Goal: Submit feedback/report problem: Submit feedback/report problem

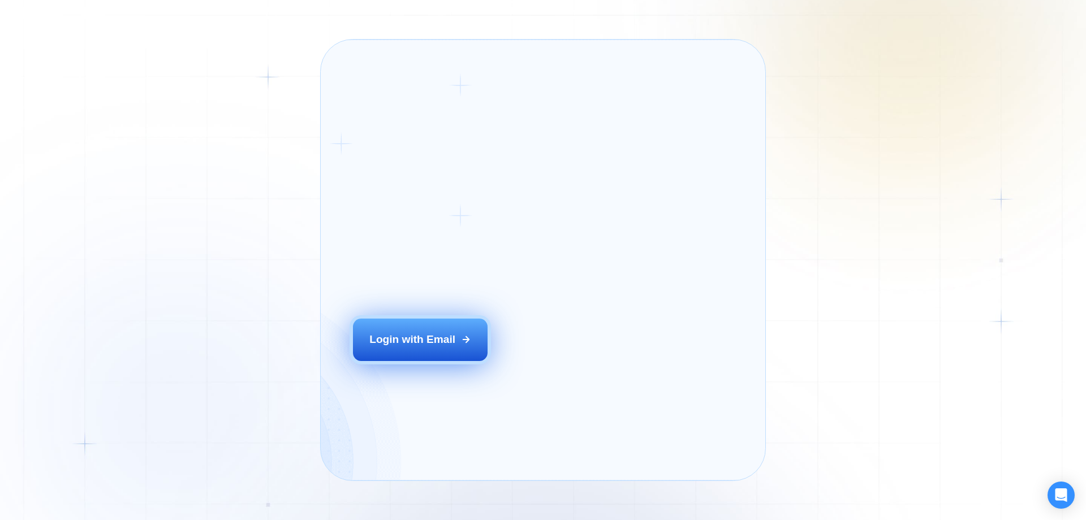
click at [446, 372] on div "Login ‍ Welcome to GigRadar. AI Business Manager for Agencies Login with Email" at bounding box center [441, 260] width 209 height 408
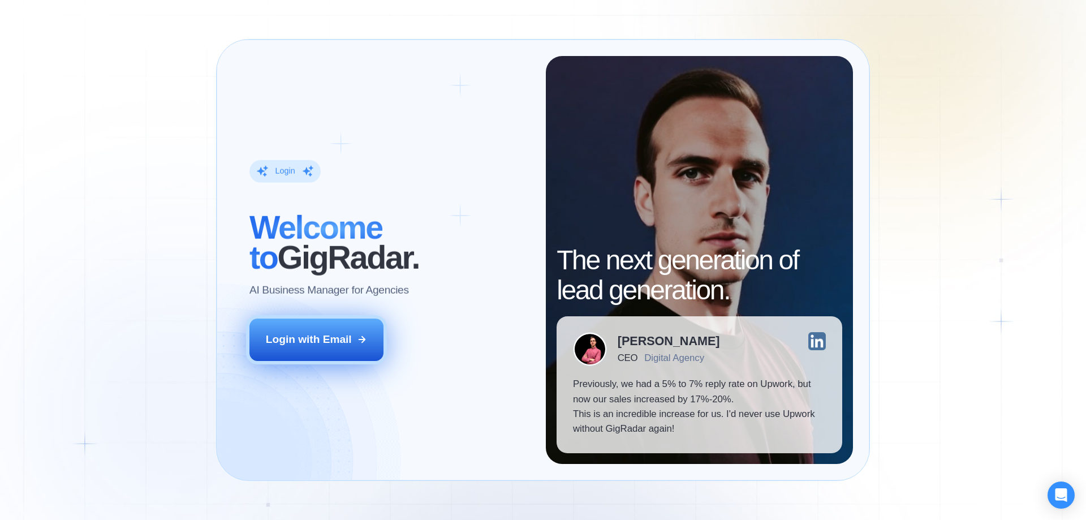
click at [360, 330] on button "Login with Email" at bounding box center [316, 340] width 135 height 42
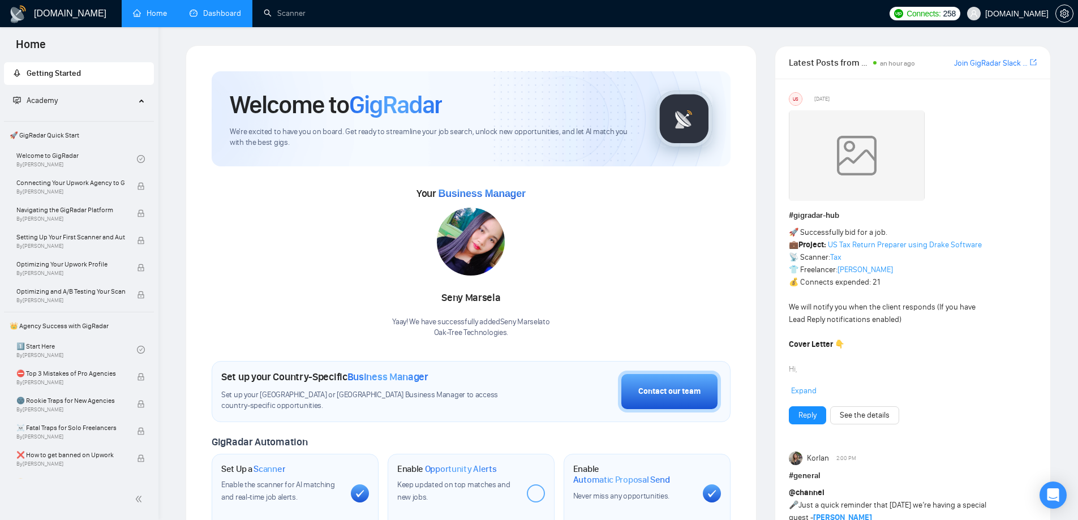
click at [227, 14] on link "Dashboard" at bounding box center [215, 13] width 51 height 10
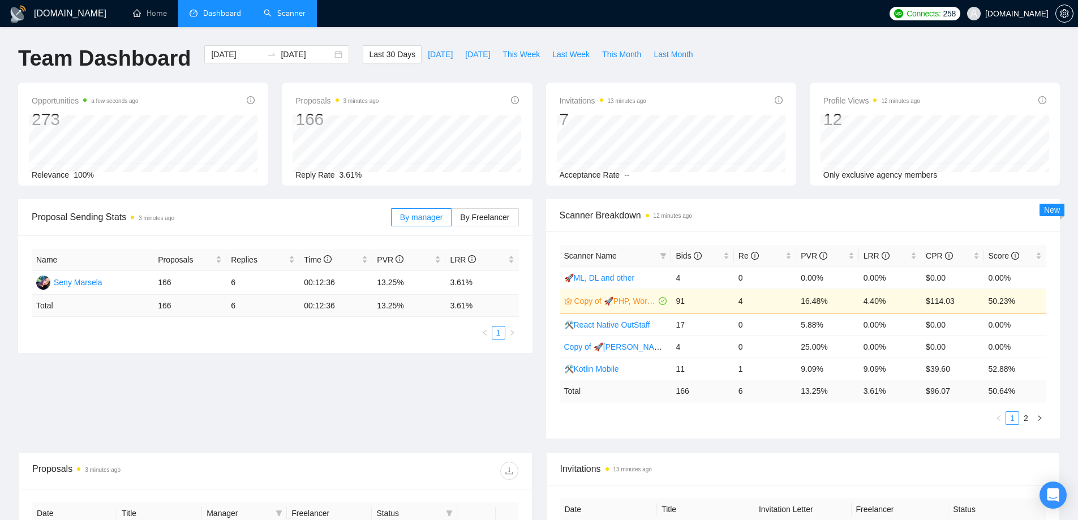
click at [290, 16] on link "Scanner" at bounding box center [285, 13] width 42 height 10
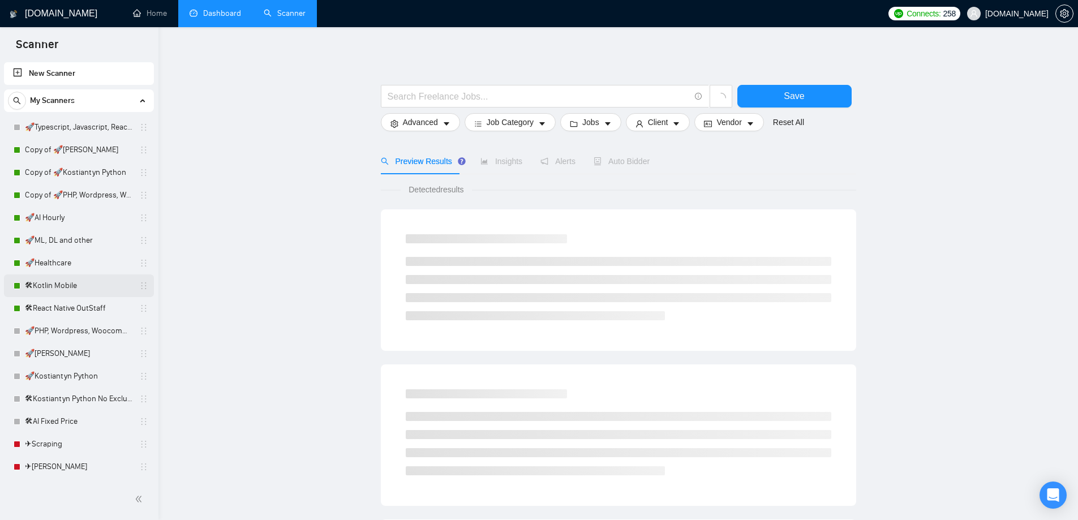
click at [76, 293] on link "🛠Kotlin Mobile" at bounding box center [78, 285] width 107 height 23
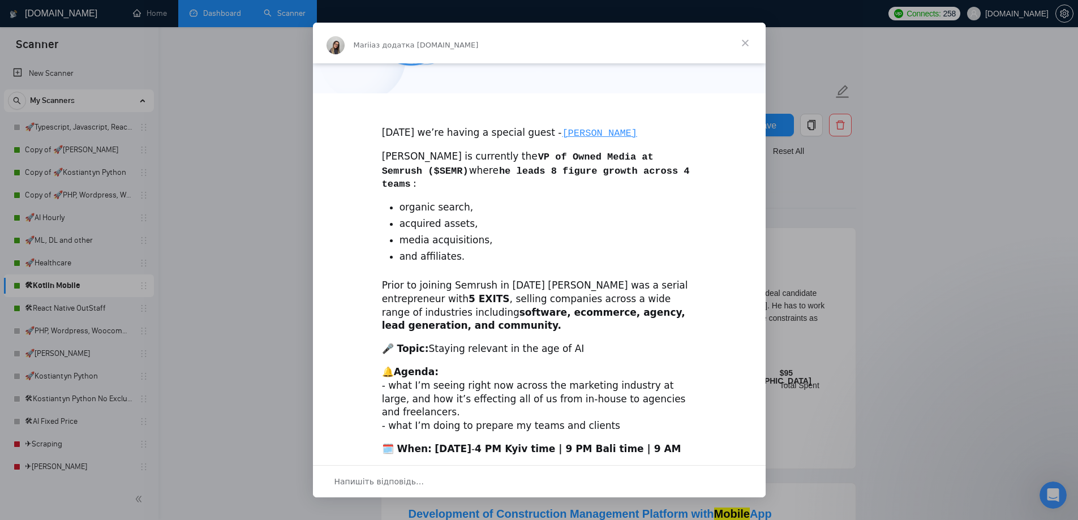
scroll to position [243, 0]
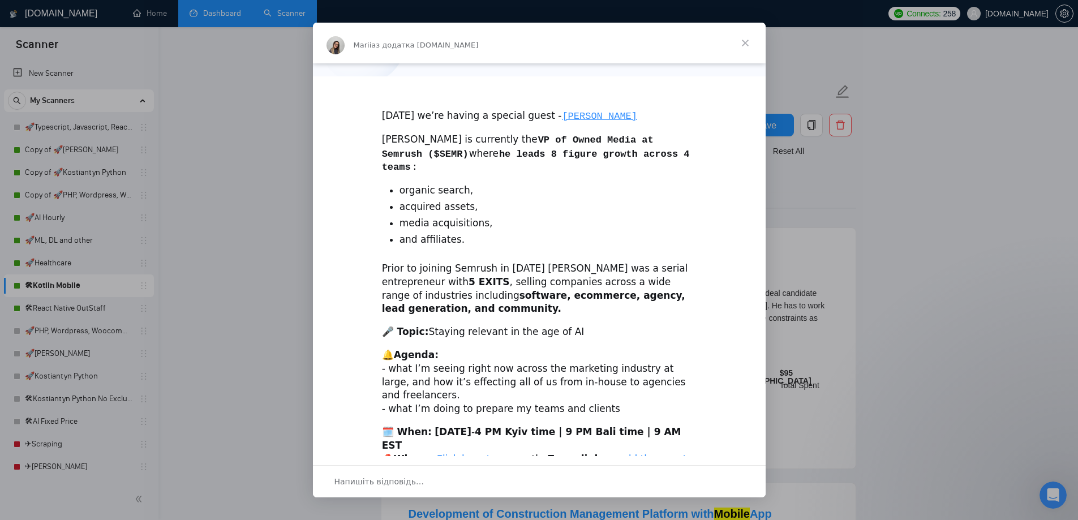
click at [740, 41] on span "Закрити" at bounding box center [745, 43] width 41 height 41
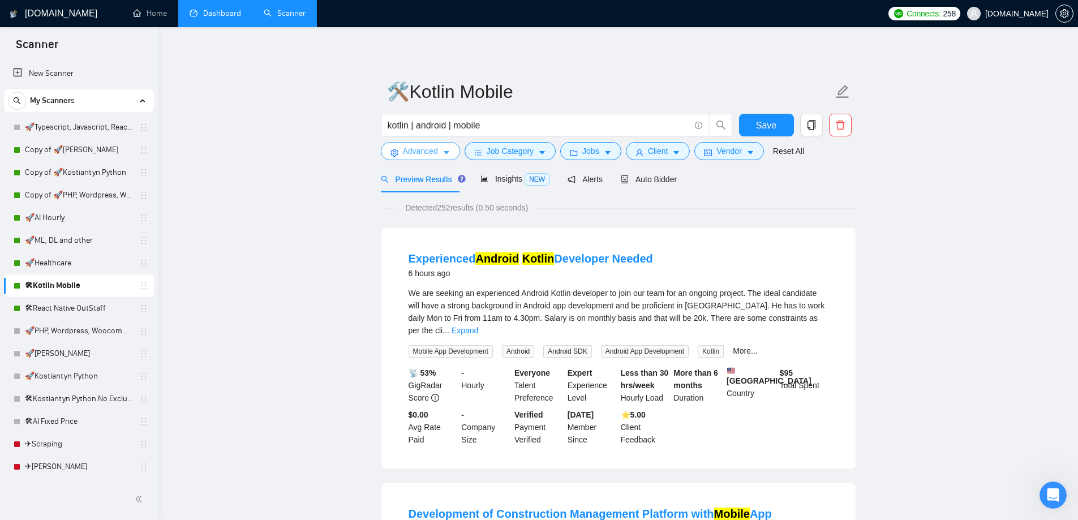
click at [442, 152] on icon "caret-down" at bounding box center [446, 153] width 8 height 8
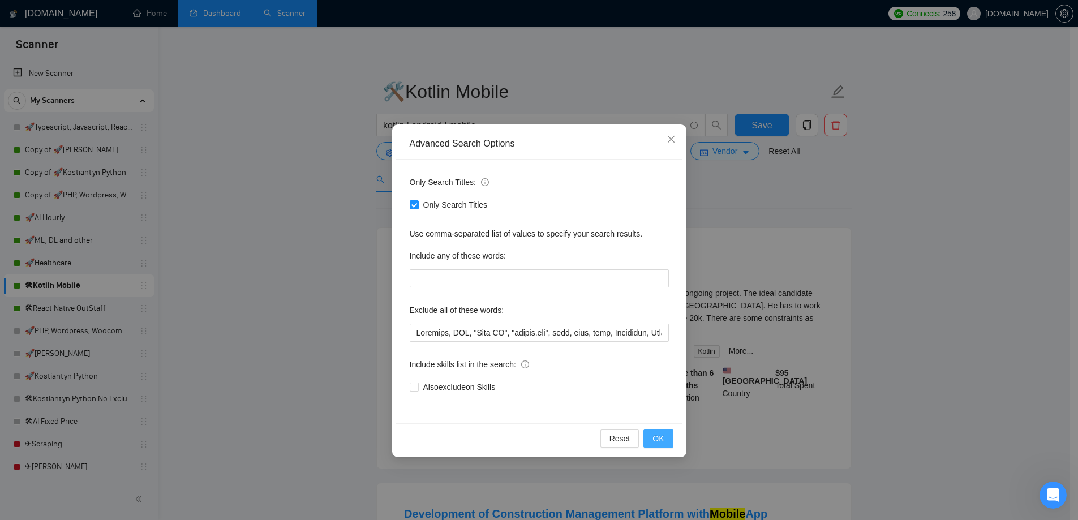
click at [666, 438] on button "OK" at bounding box center [657, 438] width 29 height 18
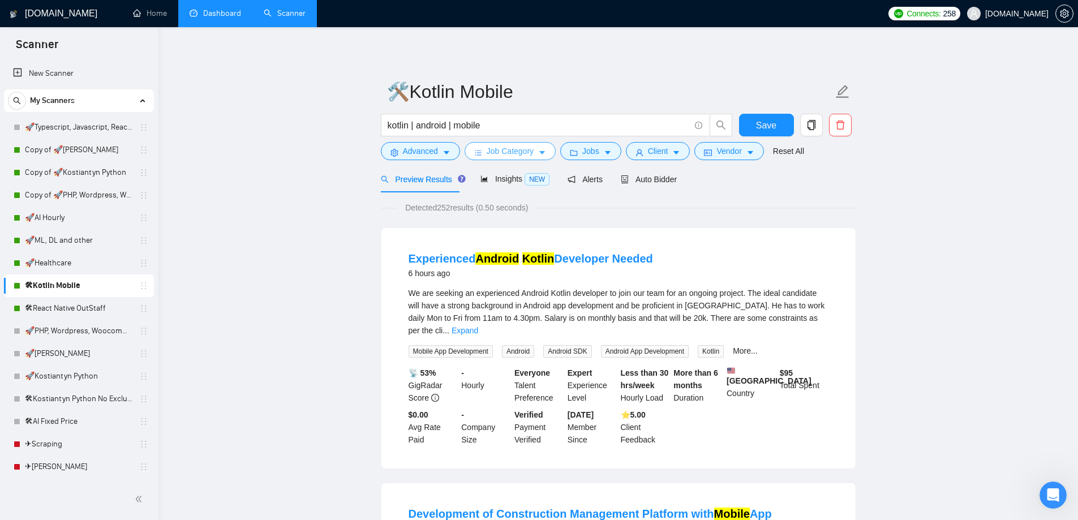
click at [487, 154] on span "Job Category" at bounding box center [510, 151] width 47 height 12
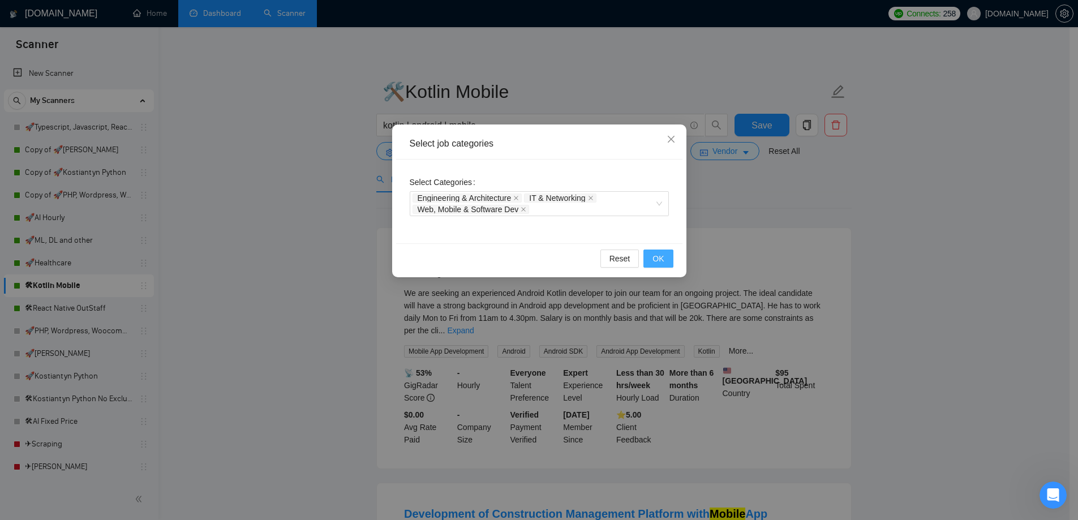
click at [670, 261] on button "OK" at bounding box center [657, 258] width 29 height 18
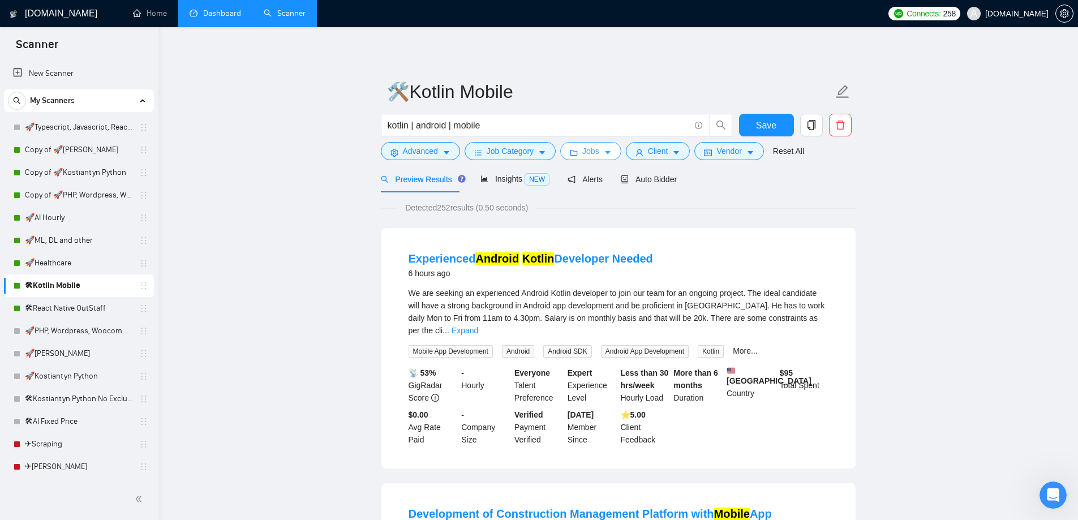
click at [599, 149] on button "Jobs" at bounding box center [590, 151] width 61 height 18
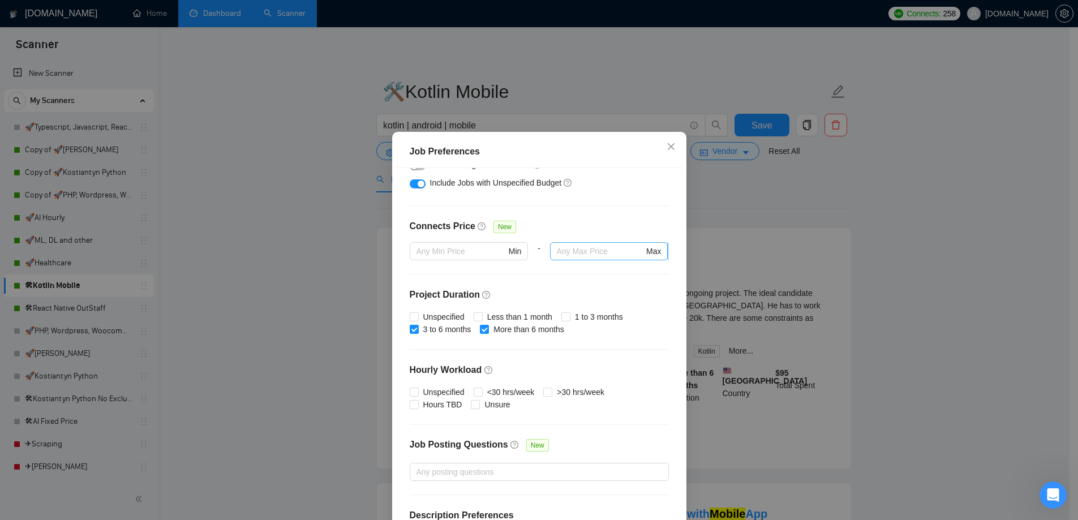
scroll to position [273, 0]
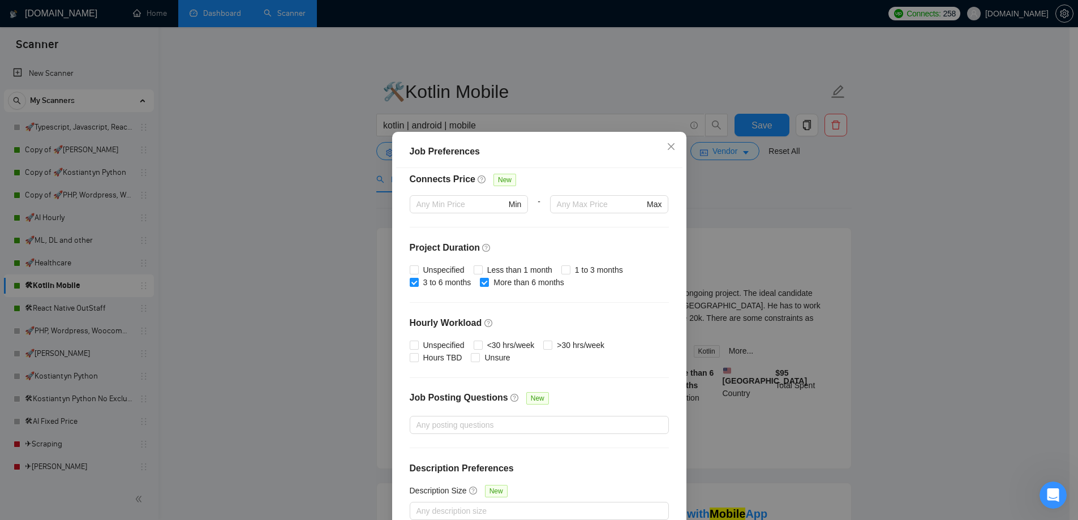
click at [758, 207] on div "Job Preferences Budget Project Type All Fixed Price Hourly Rate Fixed Price Bud…" at bounding box center [539, 260] width 1078 height 520
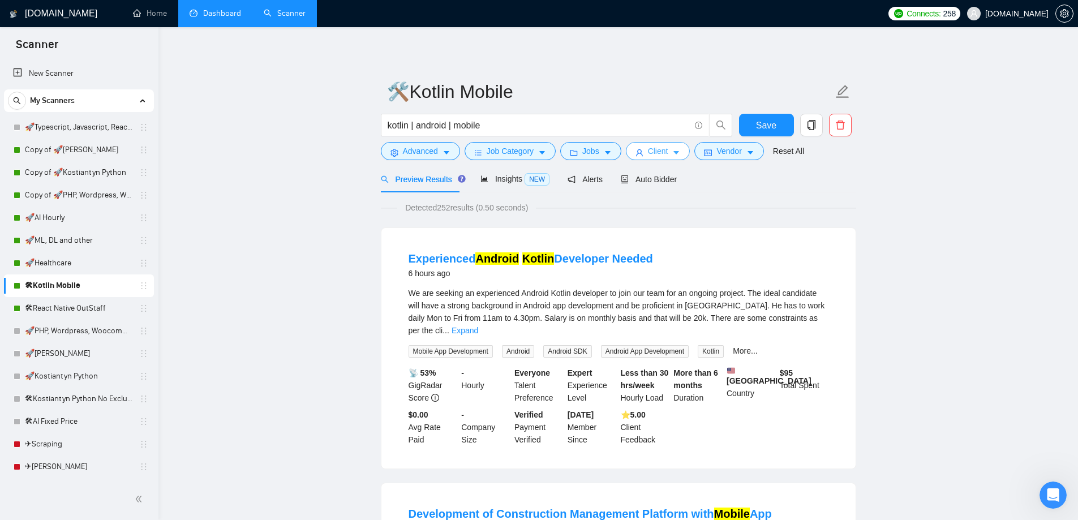
click at [663, 148] on span "Client" at bounding box center [658, 151] width 20 height 12
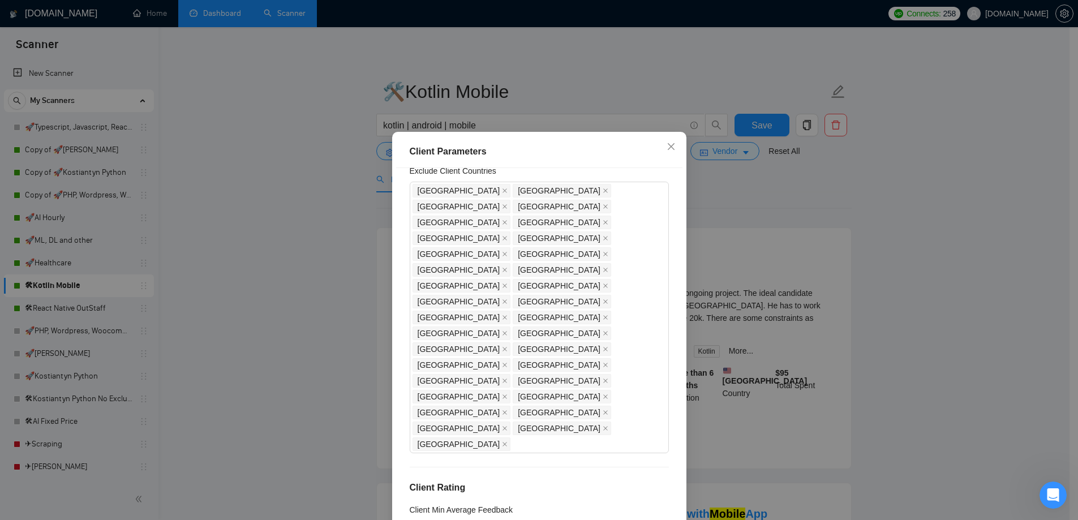
scroll to position [0, 0]
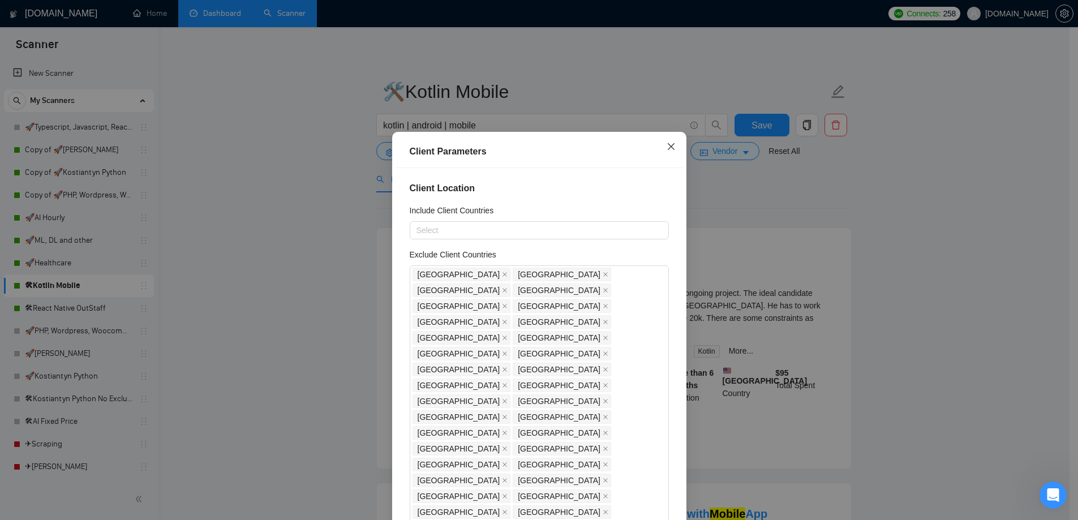
click at [667, 147] on icon "close" at bounding box center [670, 146] width 7 height 7
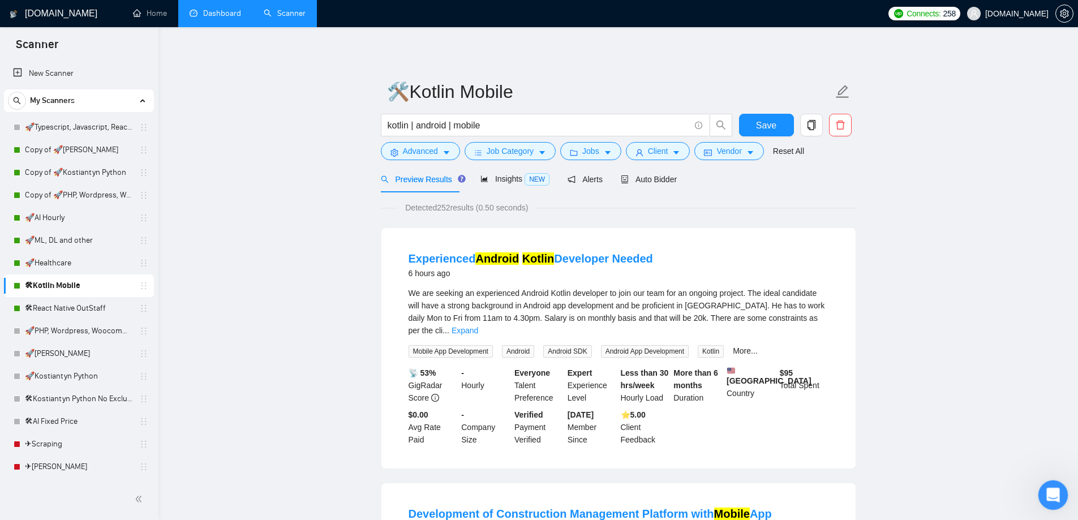
click at [1047, 494] on icon "Відкрити програму для спілкування Intercom" at bounding box center [1051, 493] width 19 height 19
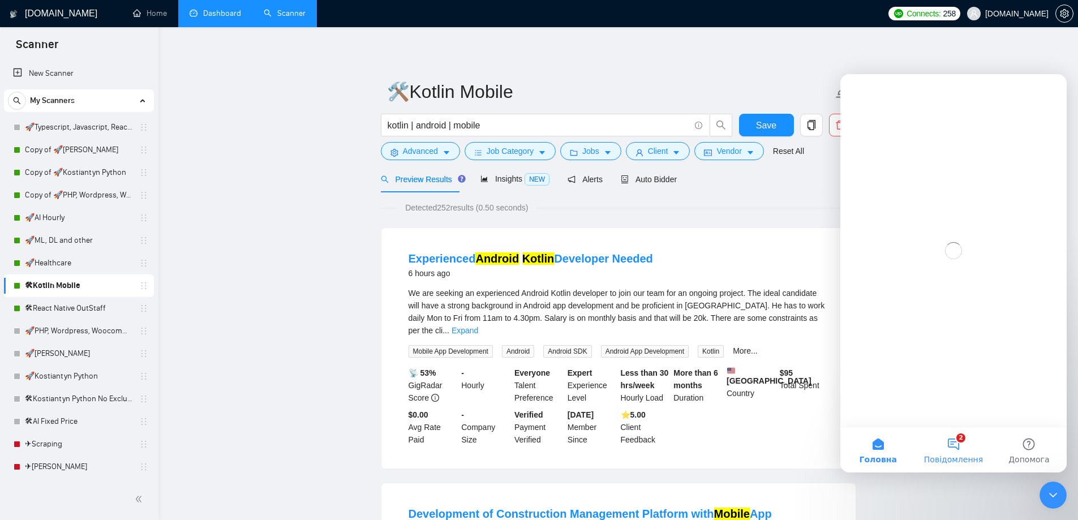
click at [953, 444] on button "2 Повідомлення" at bounding box center [952, 449] width 75 height 45
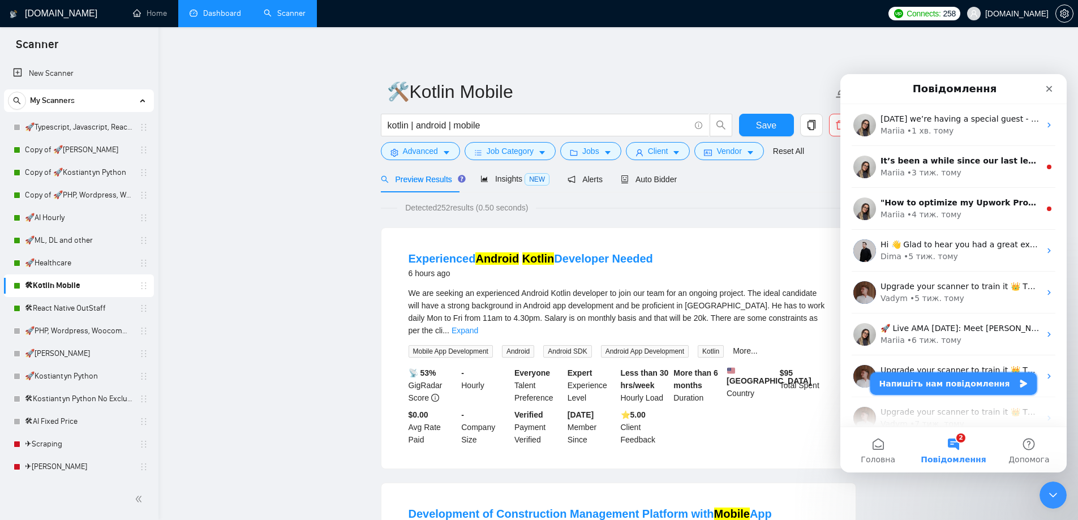
click at [928, 377] on button "Напишіть нам повідомлення" at bounding box center [953, 383] width 167 height 23
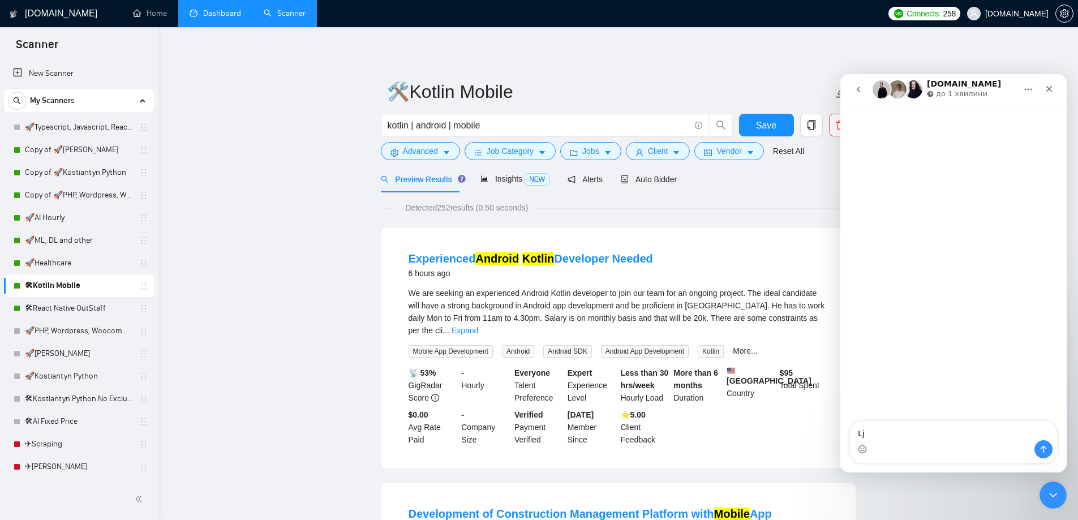
type textarea "L"
type textarea "добрий день. Помітив баг в системі. Прийшов реплай від клієнта"
click at [886, 449] on div "Месенджер Intercom" at bounding box center [953, 449] width 207 height 18
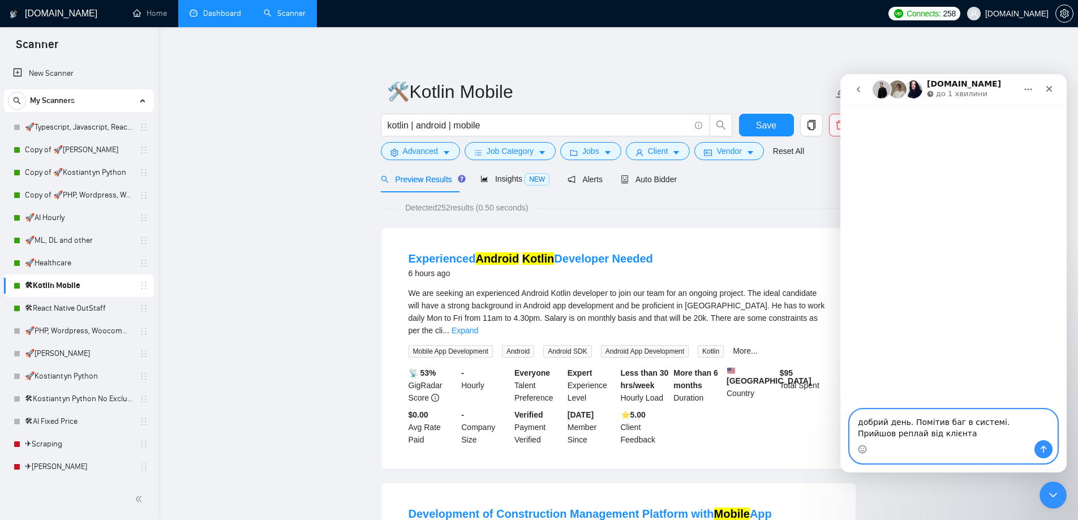
click at [962, 429] on textarea "добрий день. Помітив баг в системі. Прийшов реплай від клієнта" at bounding box center [953, 425] width 207 height 31
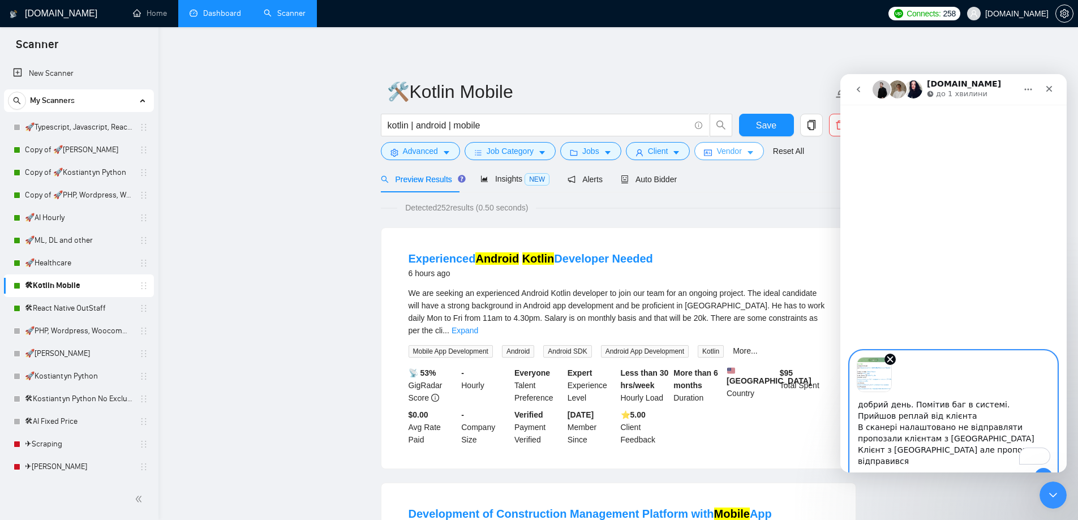
type textarea "добрий день. Помітив баг в системі. Прийшов реплай від клієнта В сканері налашт…"
click at [728, 150] on span "Vendor" at bounding box center [728, 151] width 25 height 12
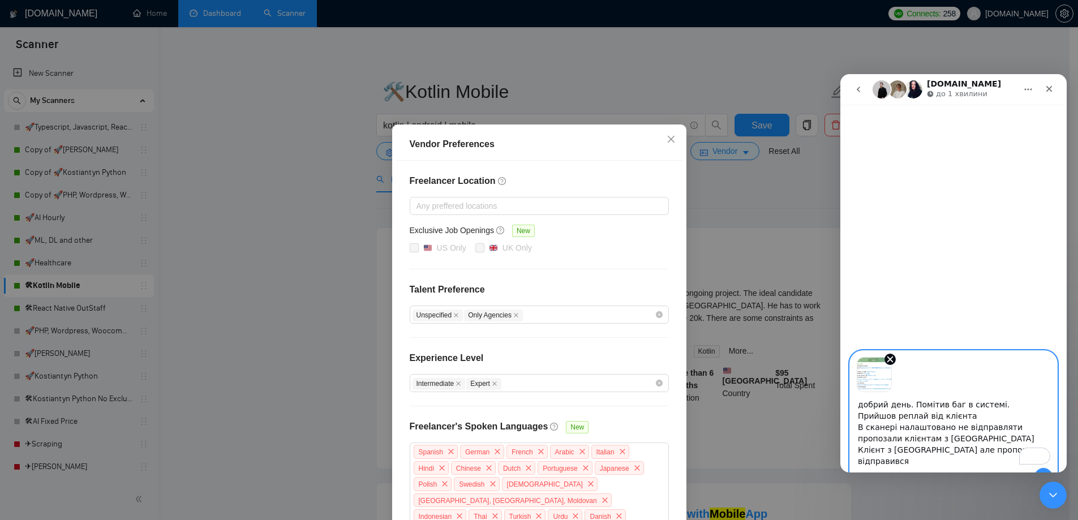
click at [747, 218] on div "Vendor Preferences Freelancer Location Any preffered locations Exclusive Job Op…" at bounding box center [539, 260] width 1078 height 520
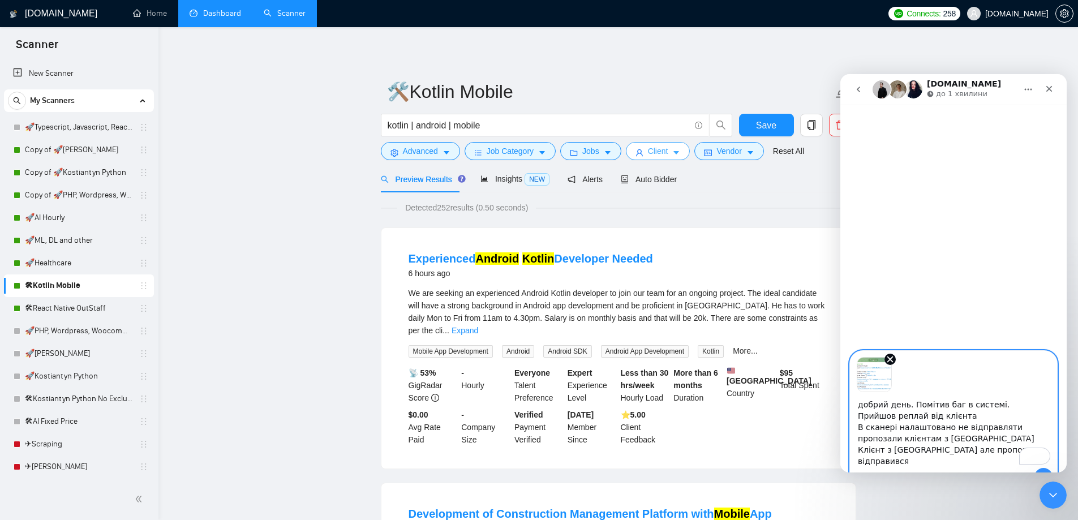
click at [653, 157] on span "Client" at bounding box center [658, 151] width 20 height 12
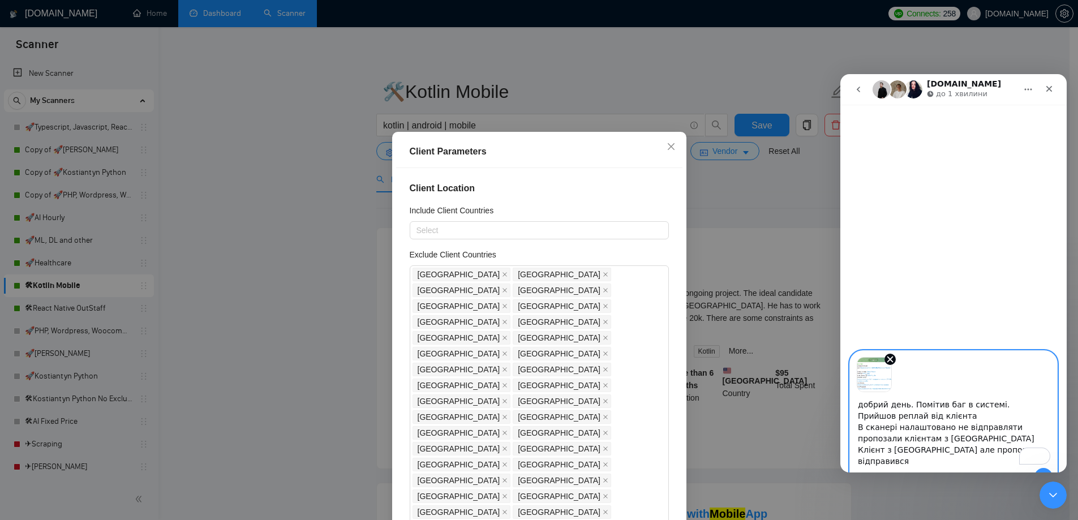
click at [923, 283] on div "Месенджер Intercom" at bounding box center [953, 228] width 226 height 247
click at [941, 373] on div "Image previews" at bounding box center [953, 371] width 207 height 41
click at [953, 445] on textarea "добрий день. Помітив баг в системі. Прийшов реплай від клієнта В сканері налашт…" at bounding box center [953, 430] width 207 height 76
click at [890, 357] on icon "Remove image 1" at bounding box center [890, 359] width 10 height 10
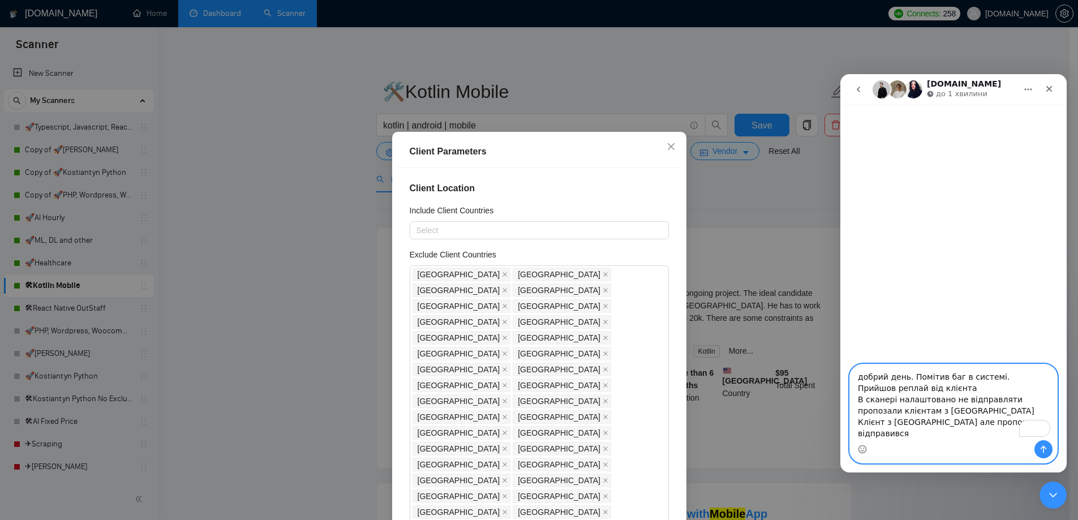
click at [957, 418] on textarea "добрий день. Помітив баг в системі. Прийшов реплай від клієнта В сканері налашт…" at bounding box center [953, 402] width 207 height 76
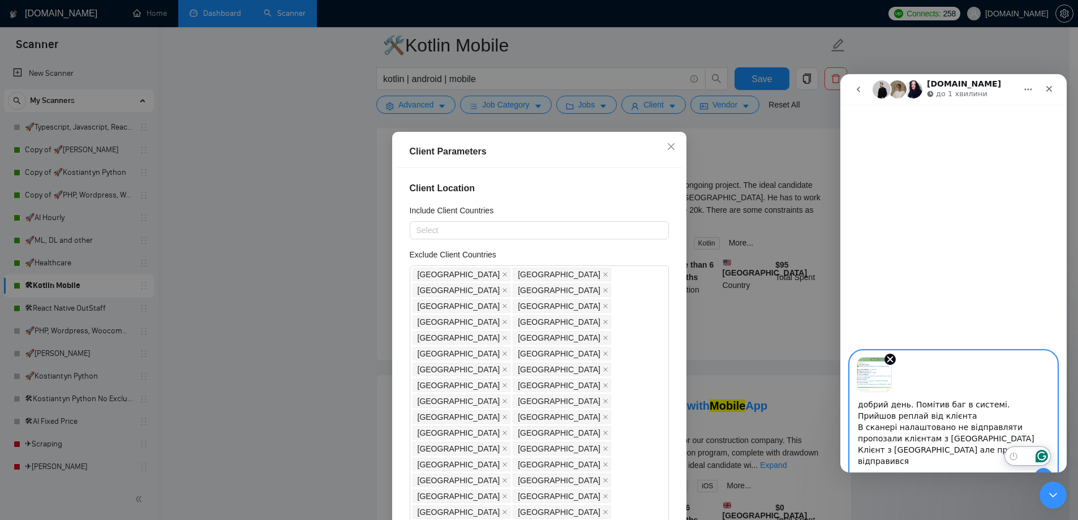
scroll to position [339, 0]
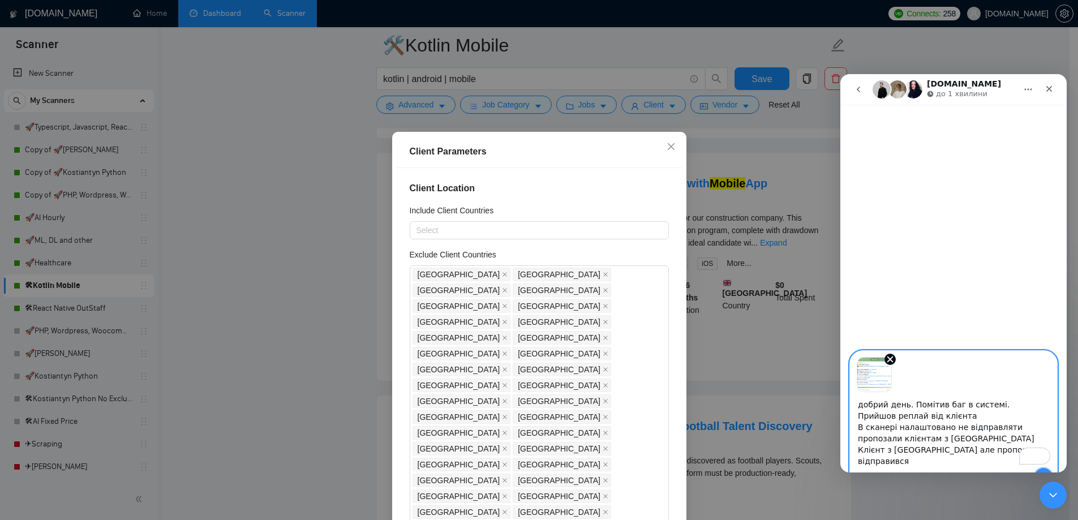
click at [1044, 472] on button "Надіслати повідомлення…" at bounding box center [1043, 477] width 18 height 18
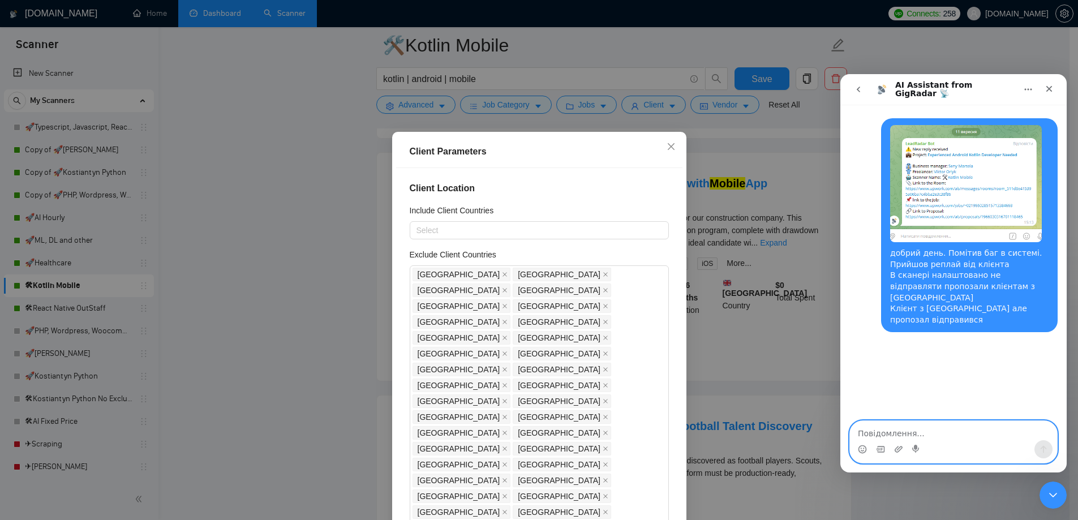
click at [860, 430] on textarea "Повідомлення..." at bounding box center [953, 430] width 207 height 19
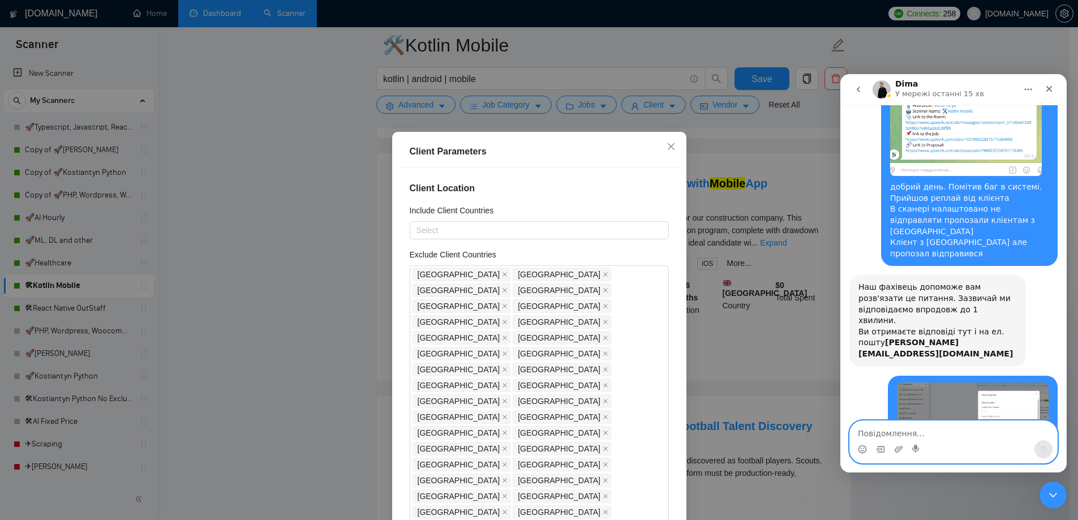
scroll to position [159, 0]
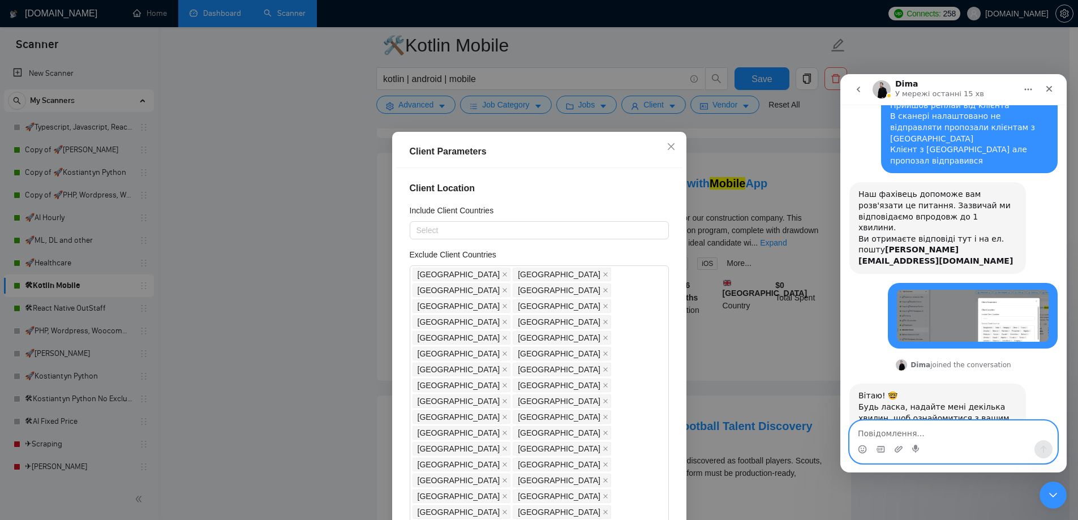
click at [856, 433] on textarea "Повідомлення..." at bounding box center [953, 430] width 207 height 19
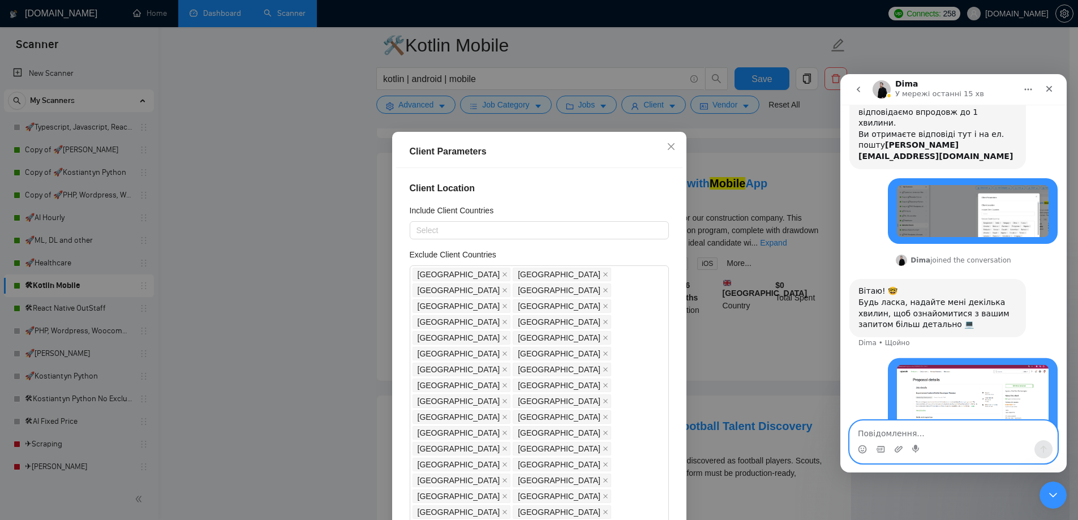
scroll to position [265, 0]
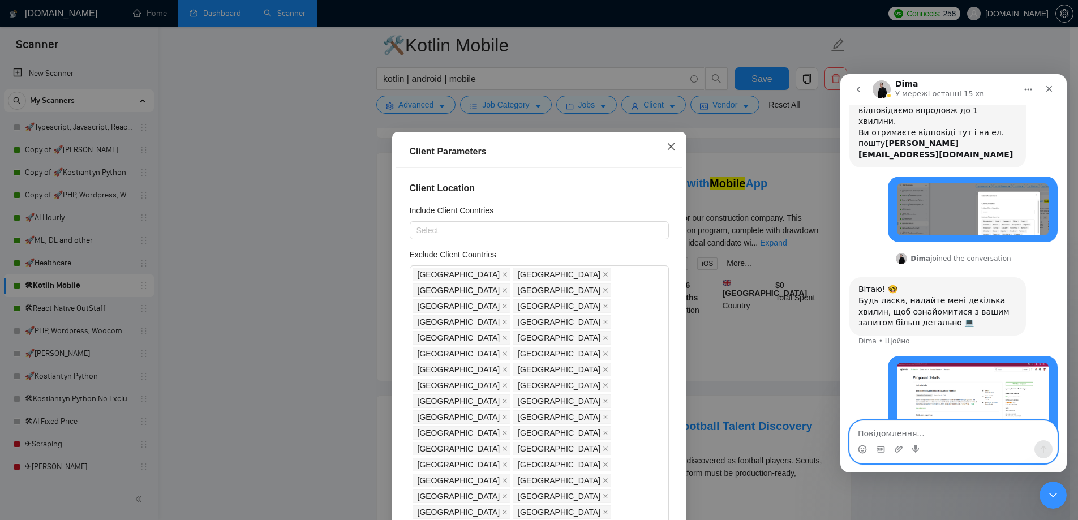
click at [666, 148] on icon "close" at bounding box center [670, 146] width 9 height 9
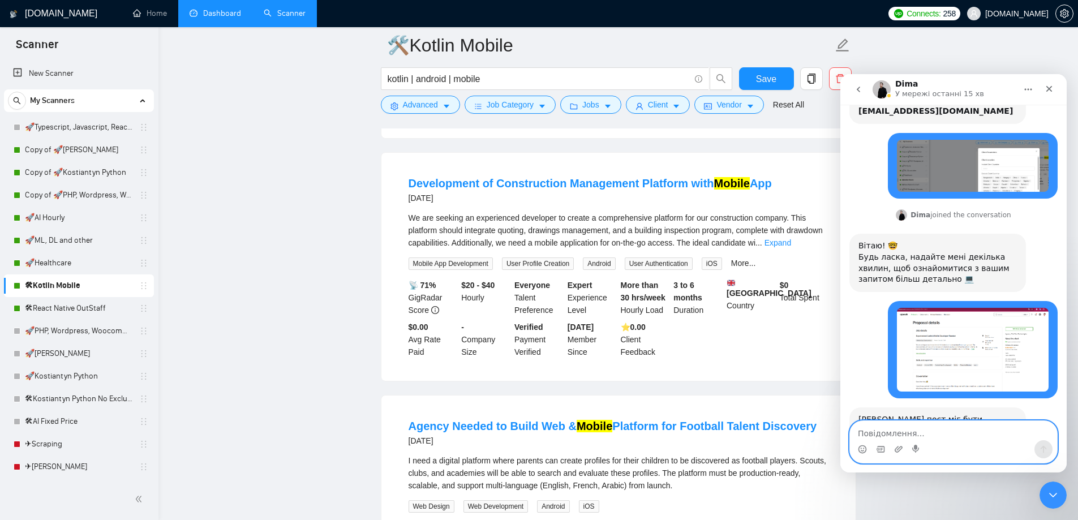
scroll to position [343, 0]
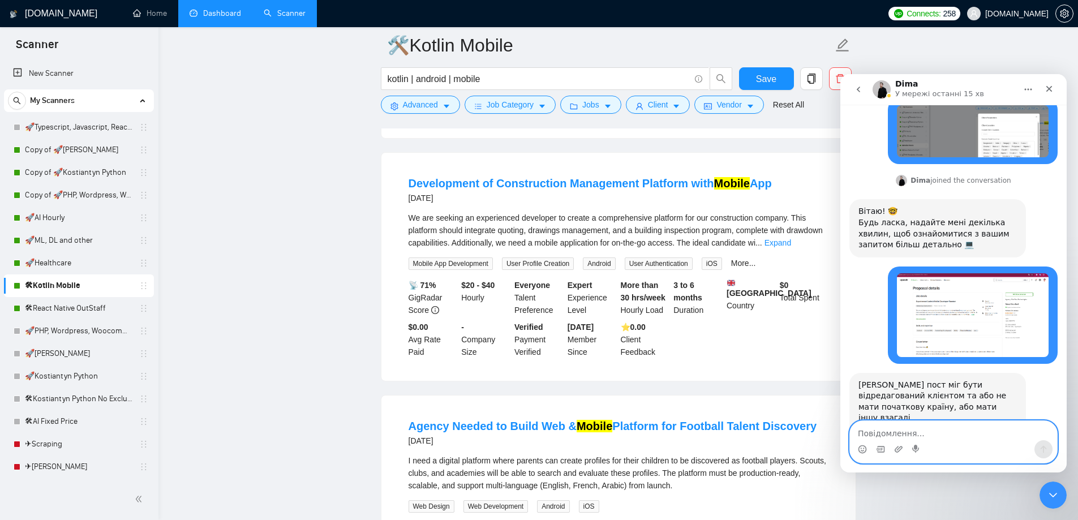
click at [887, 438] on textarea "Повідомлення..." at bounding box center [953, 430] width 207 height 19
paste textarea "[URL][DOMAIN_NAME]"
type textarea "[URL][DOMAIN_NAME]"
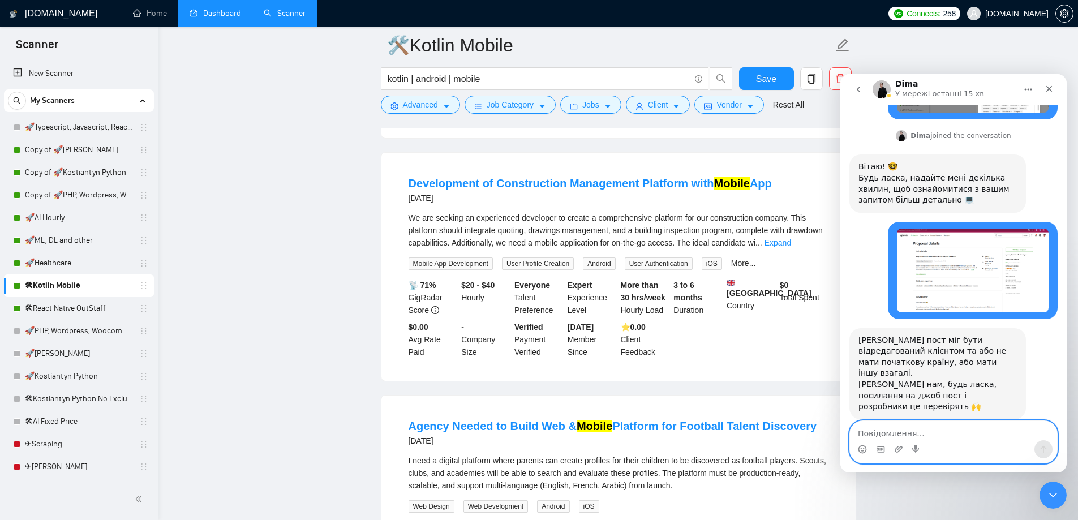
scroll to position [432, 0]
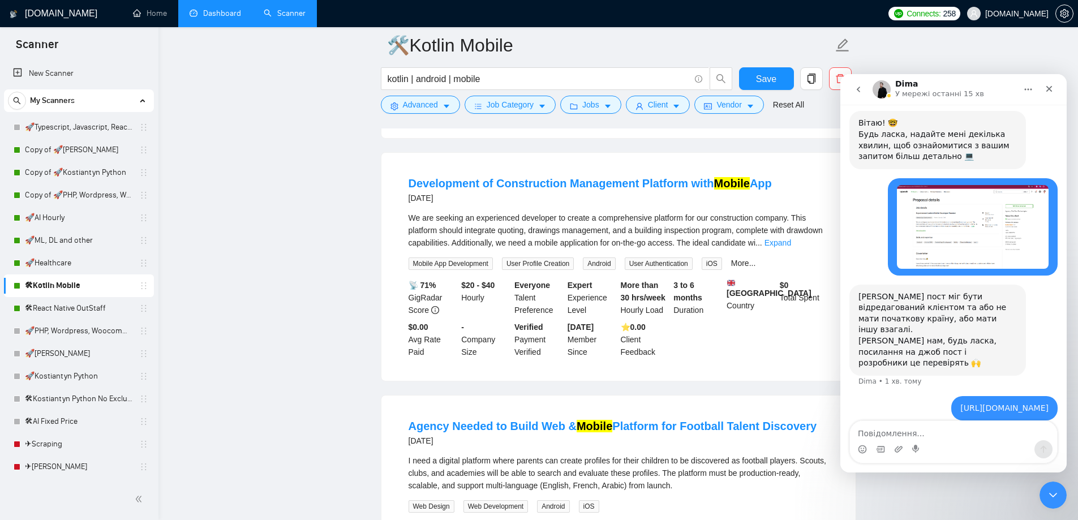
drag, startPoint x: 929, startPoint y: 332, endPoint x: 927, endPoint y: 341, distance: 9.2
drag, startPoint x: 927, startPoint y: 341, endPoint x: 880, endPoint y: 433, distance: 104.2
click at [880, 433] on textarea "Повідомлення..." at bounding box center [953, 430] width 207 height 19
paste textarea "[URL][DOMAIN_NAME]"
type textarea "[URL][DOMAIN_NAME]"
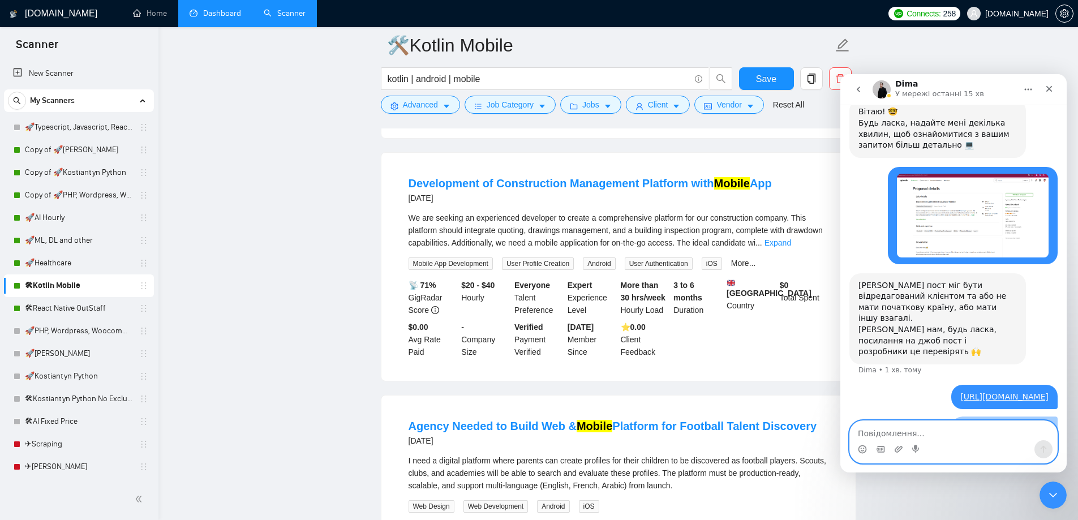
scroll to position [469, 0]
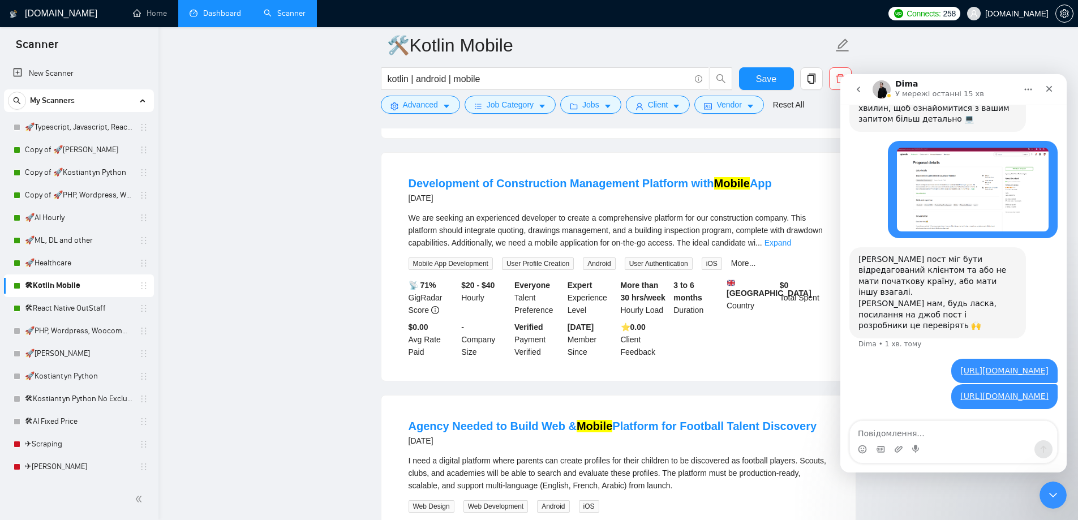
drag, startPoint x: 935, startPoint y: 312, endPoint x: 999, endPoint y: 312, distance: 64.5
click at [999, 365] on div "[URL][DOMAIN_NAME]" at bounding box center [1004, 370] width 88 height 11
drag, startPoint x: 982, startPoint y: 318, endPoint x: 961, endPoint y: 391, distance: 76.1
click at [961, 423] on div "Вводить текст…" at bounding box center [953, 445] width 208 height 44
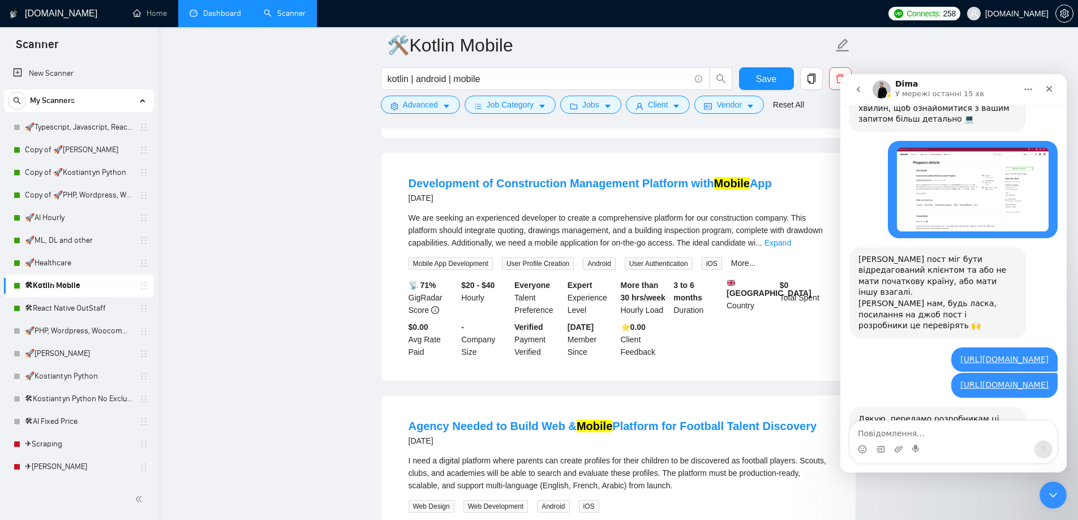
scroll to position [481, 0]
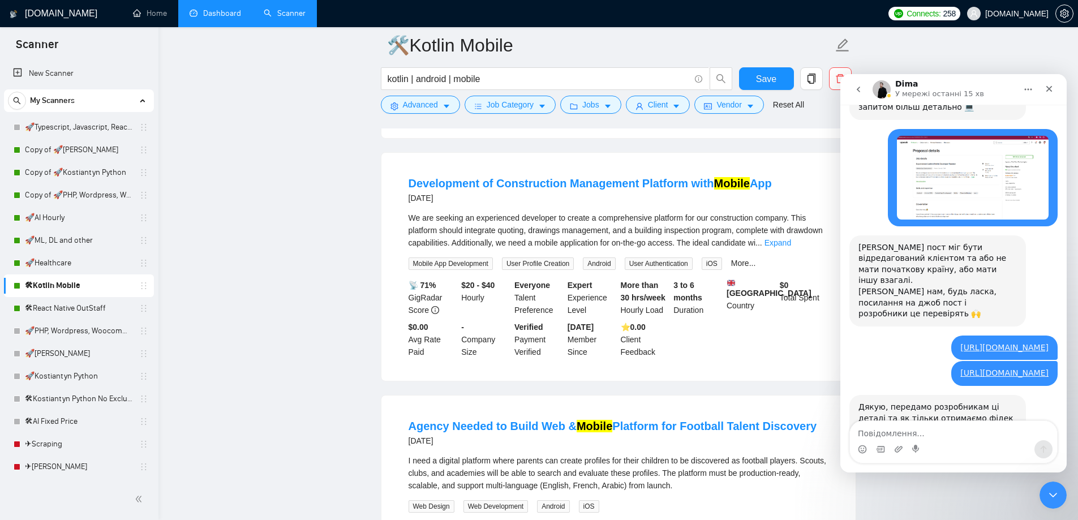
click at [937, 402] on div "Дякую, передамо розробникам ці деталі та як тільки отримаємо фідек - повернемос…" at bounding box center [937, 418] width 158 height 33
click at [993, 402] on div "Дякую, передамо розробникам ці деталі та як тільки отримаємо фідек - повернемос…" at bounding box center [937, 418] width 158 height 33
click at [900, 402] on div "Дякую, передамо розробникам ці деталі та як тільки отримаємо фідек - повернемос…" at bounding box center [937, 418] width 158 height 33
click at [860, 453] on circle "Вибір емодзі" at bounding box center [861, 448] width 7 height 7
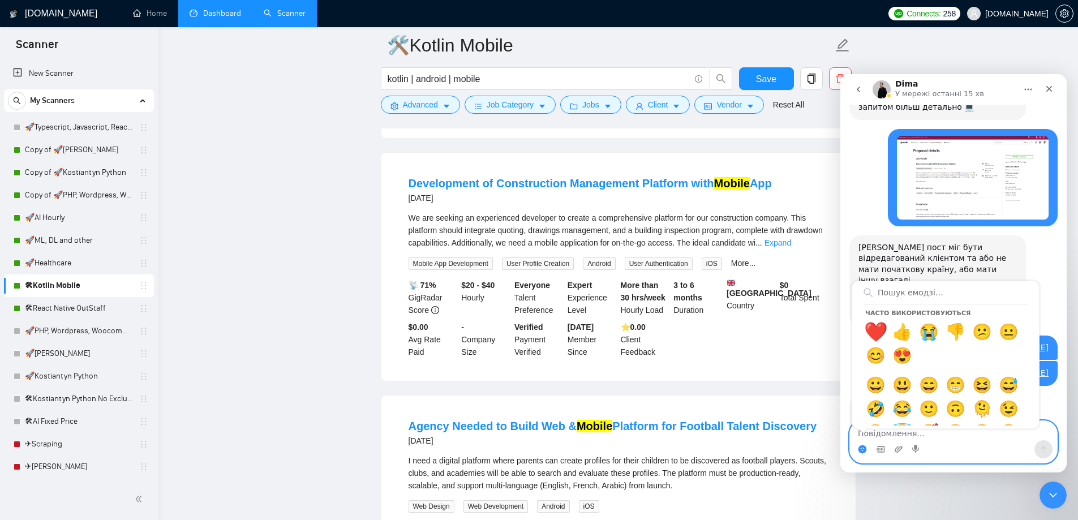
drag, startPoint x: 880, startPoint y: 332, endPoint x: 880, endPoint y: 347, distance: 15.3
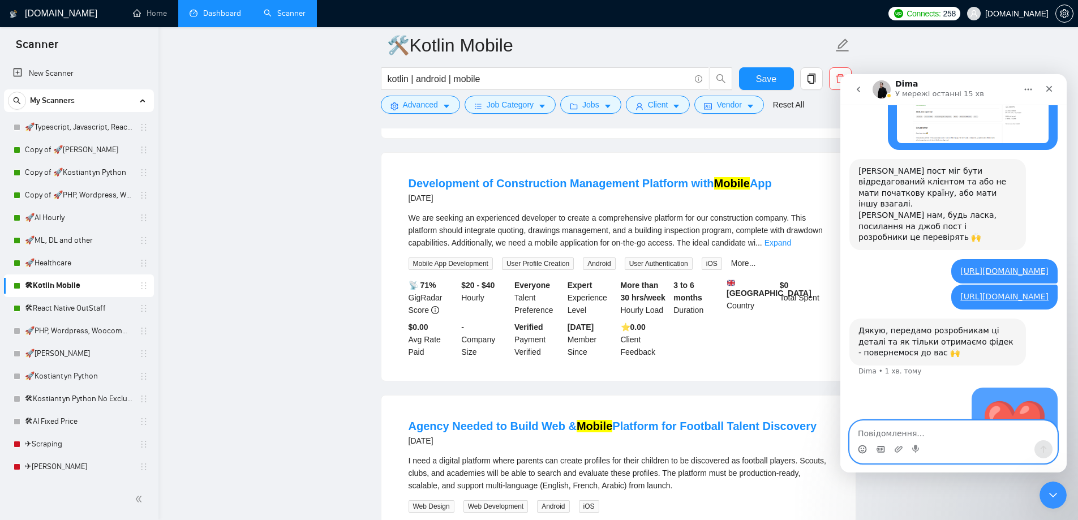
scroll to position [565, 0]
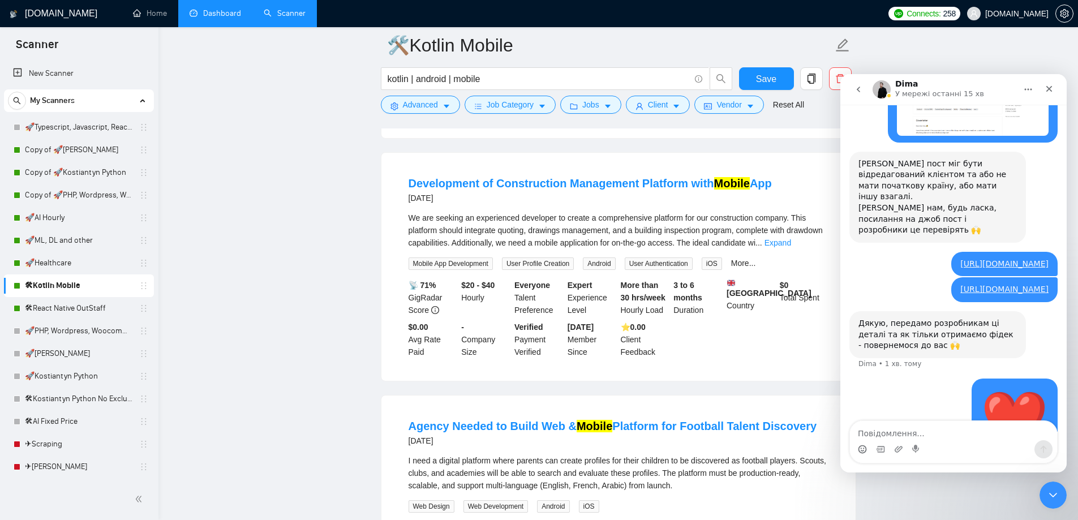
click at [1049, 84] on div "Закрити" at bounding box center [1049, 89] width 20 height 20
